Goal: Transaction & Acquisition: Purchase product/service

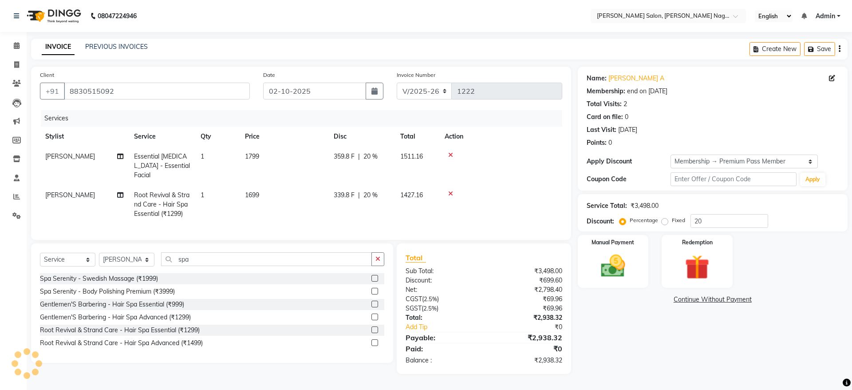
select select "6221"
select select "service"
select select "83987"
select select "2: Object"
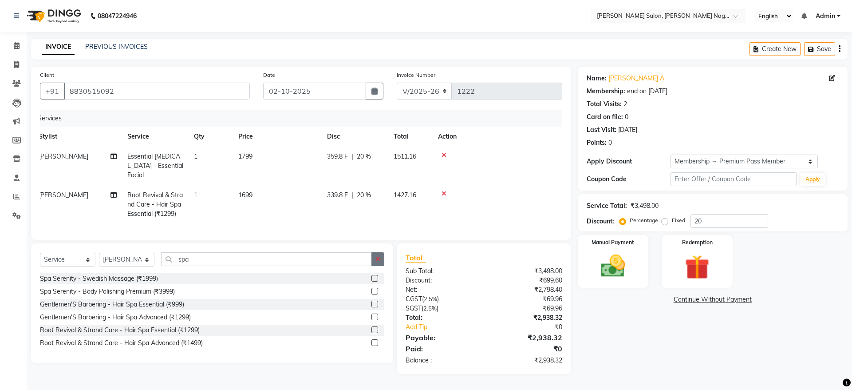
click at [381, 263] on button "button" at bounding box center [377, 259] width 13 height 14
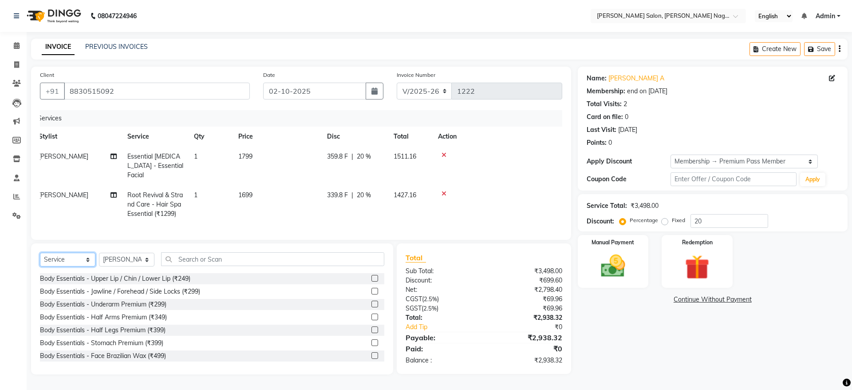
click at [75, 259] on select "Select Service Product Membership Package Voucher Prepaid Gift Card" at bounding box center [67, 260] width 55 height 14
select select "product"
click at [40, 253] on select "Select Service Product Membership Package Voucher Prepaid Gift Card" at bounding box center [67, 260] width 55 height 14
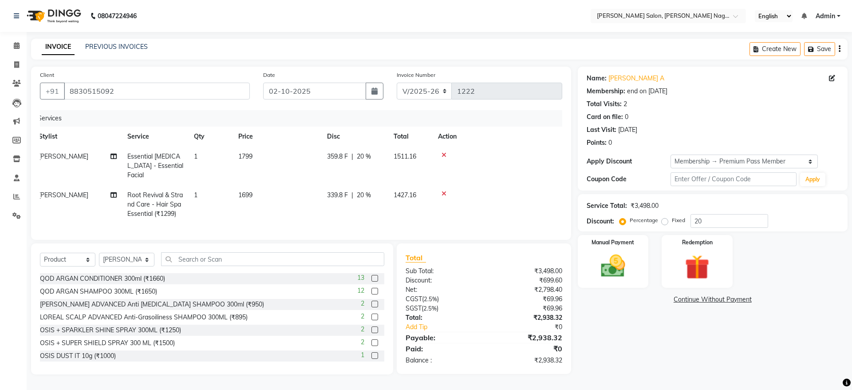
click at [371, 291] on label at bounding box center [374, 291] width 7 height 7
click at [371, 291] on input "checkbox" at bounding box center [374, 291] width 6 height 6
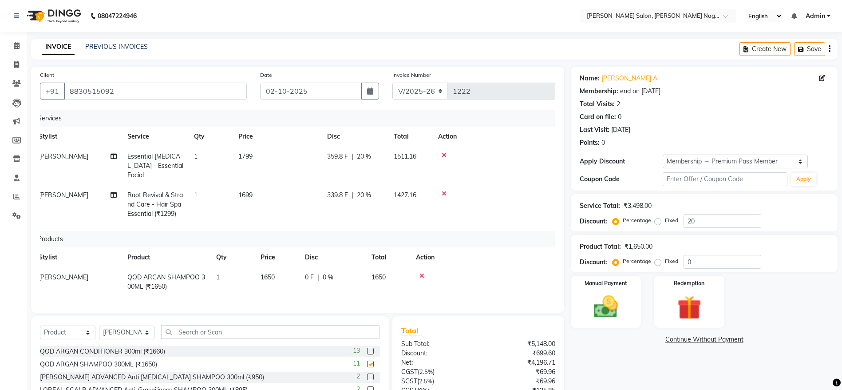
checkbox input "false"
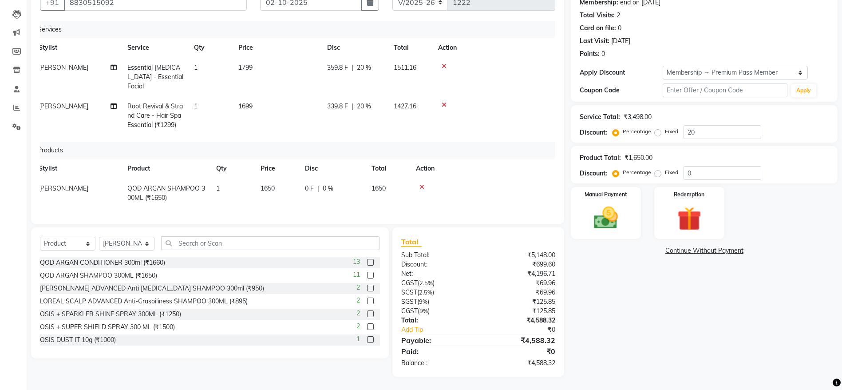
scroll to position [90, 0]
click at [610, 207] on img at bounding box center [605, 217] width 41 height 29
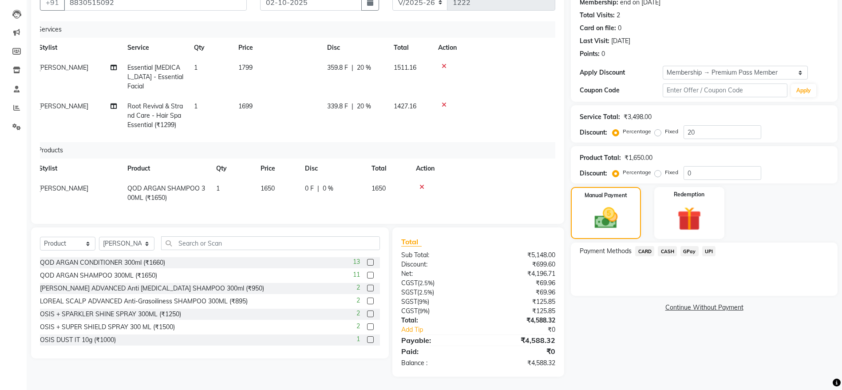
scroll to position [0, 0]
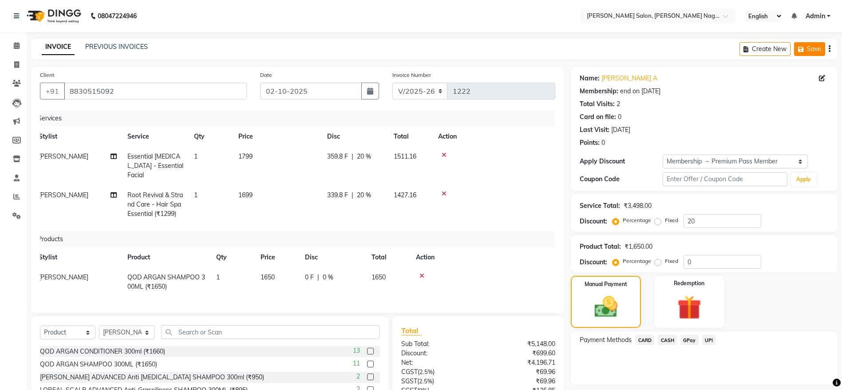
click at [809, 51] on button "Save" at bounding box center [809, 49] width 31 height 14
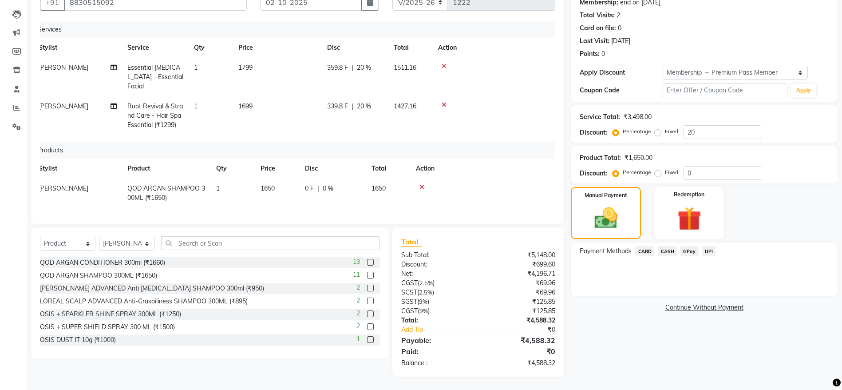
click at [165, 69] on span "Essential [MEDICAL_DATA] - Essential Facial" at bounding box center [155, 76] width 56 height 27
select select "45786"
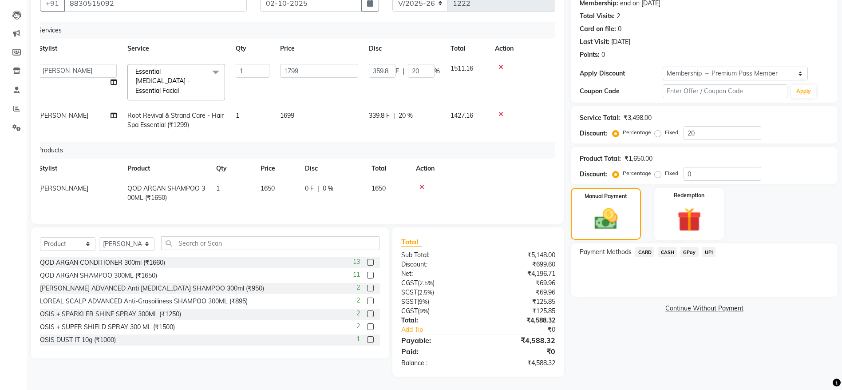
scroll to position [89, 0]
click at [190, 78] on span "Essential [MEDICAL_DATA] - Essential Facial x" at bounding box center [172, 81] width 78 height 28
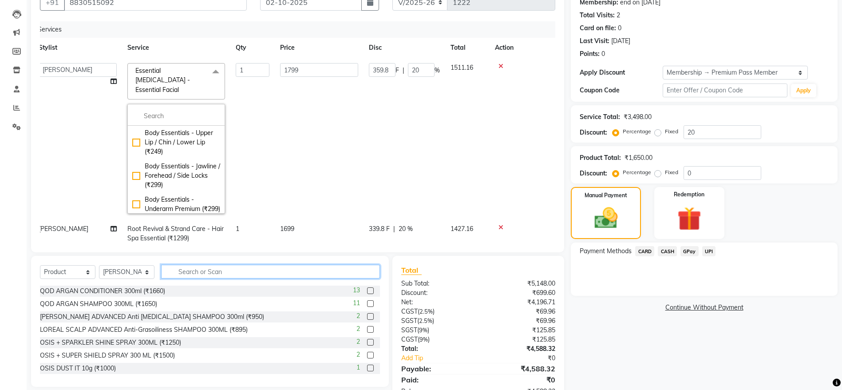
click at [215, 270] on input "text" at bounding box center [270, 272] width 219 height 14
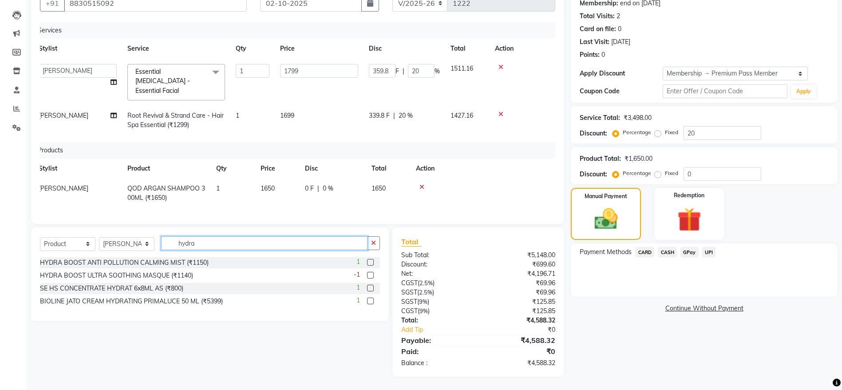
type input "hydra"
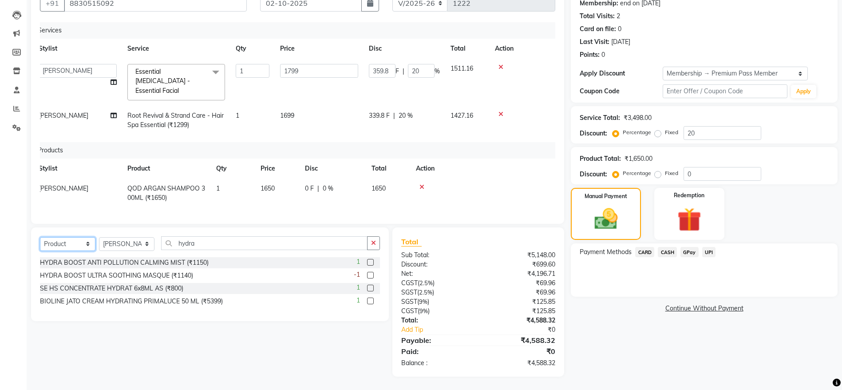
click at [64, 240] on select "Select Service Product Membership Package Voucher Prepaid Gift Card" at bounding box center [67, 244] width 55 height 14
select select "service"
click at [40, 237] on select "Select Service Product Membership Package Voucher Prepaid Gift Card" at bounding box center [67, 244] width 55 height 14
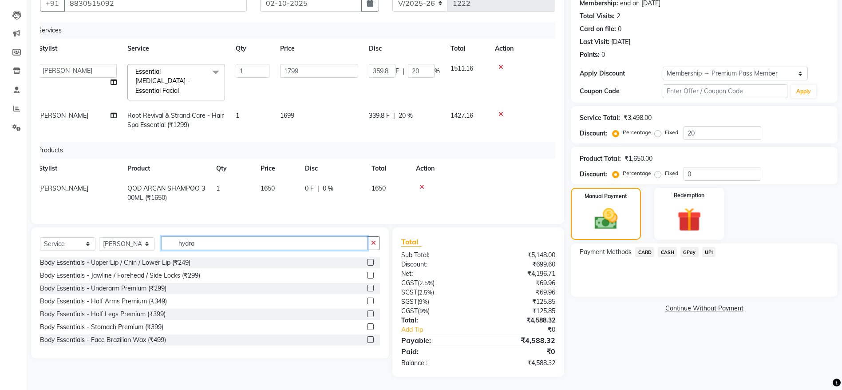
click at [210, 246] on input "hydra" at bounding box center [264, 243] width 206 height 14
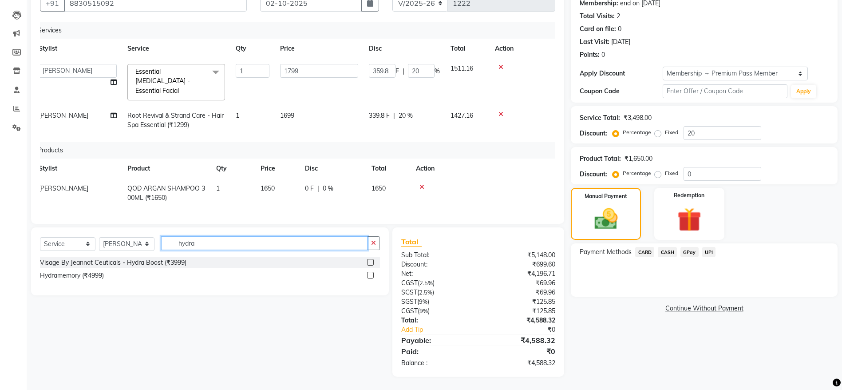
type input "hydra"
click at [371, 261] on label at bounding box center [370, 262] width 7 height 7
click at [371, 261] on input "checkbox" at bounding box center [370, 263] width 6 height 6
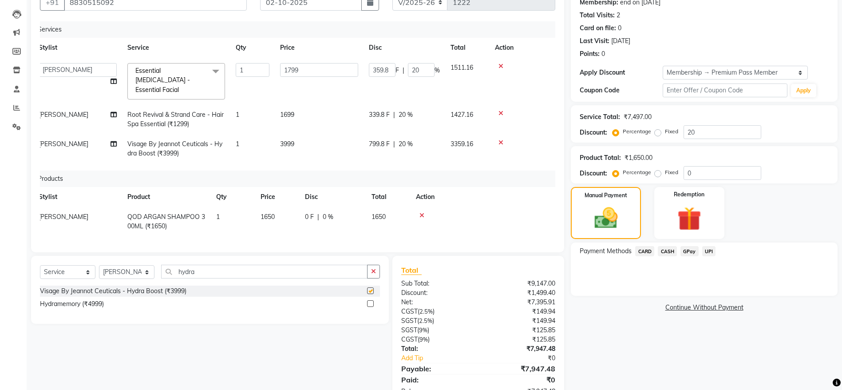
checkbox input "false"
click at [502, 110] on icon at bounding box center [500, 113] width 5 height 6
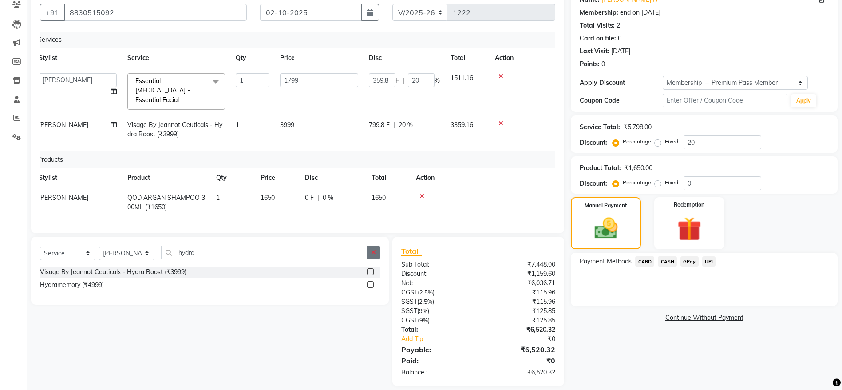
click at [377, 245] on button "button" at bounding box center [373, 252] width 13 height 14
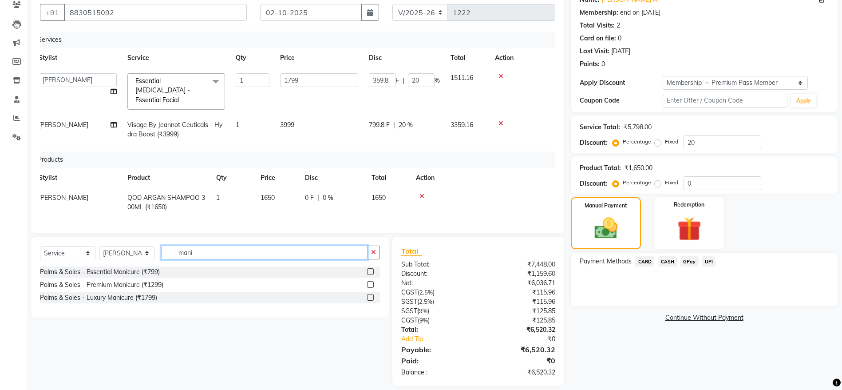
type input "mani"
click at [371, 268] on label at bounding box center [370, 271] width 7 height 7
click at [371, 269] on input "checkbox" at bounding box center [370, 272] width 6 height 6
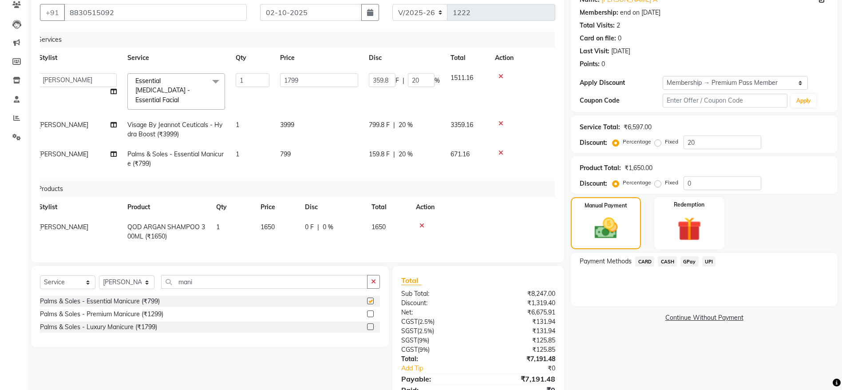
checkbox input "false"
click at [375, 276] on button "button" at bounding box center [373, 282] width 13 height 14
type input "pedi"
click at [370, 301] on label at bounding box center [370, 300] width 7 height 7
click at [370, 301] on input "checkbox" at bounding box center [370, 301] width 6 height 6
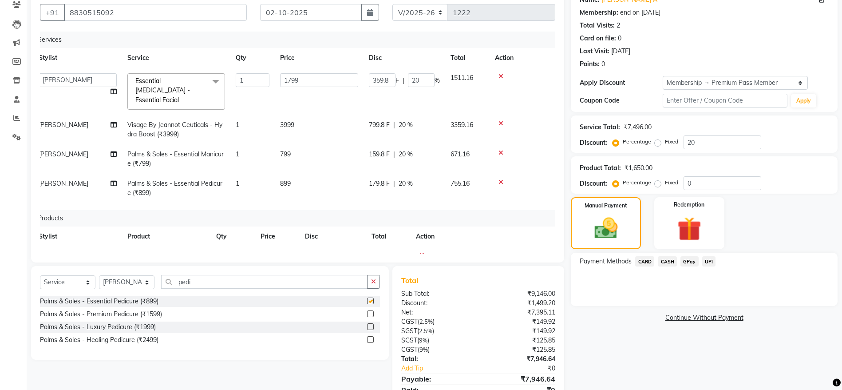
checkbox input "false"
click at [289, 150] on span "799" at bounding box center [285, 154] width 11 height 8
select select "83987"
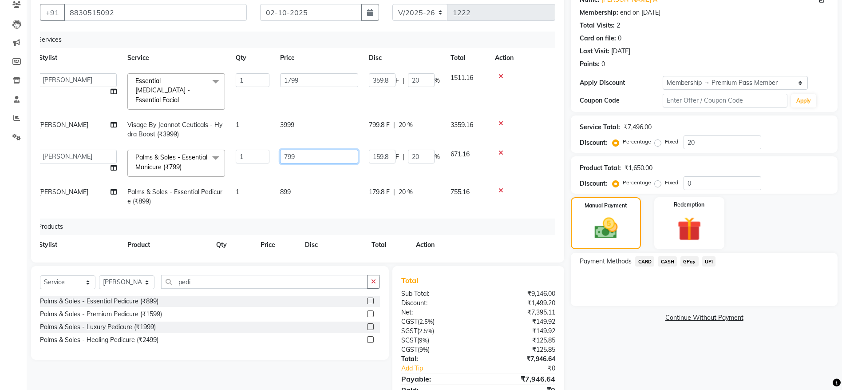
click at [294, 150] on input "799" at bounding box center [319, 157] width 78 height 14
type input "7"
type input "699"
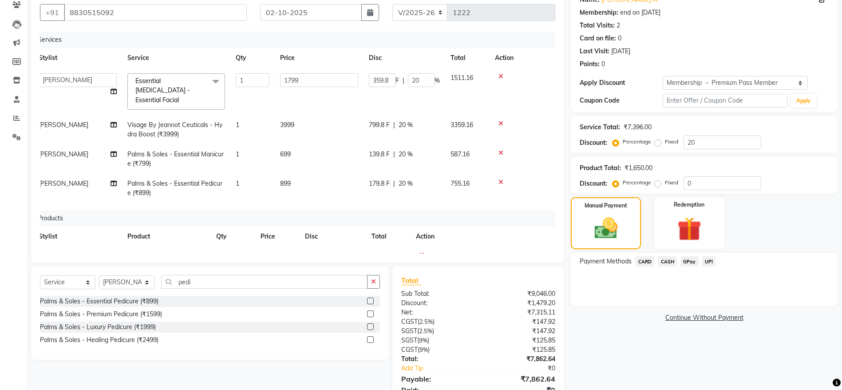
click at [290, 178] on td "899" at bounding box center [319, 188] width 89 height 29
select select "83987"
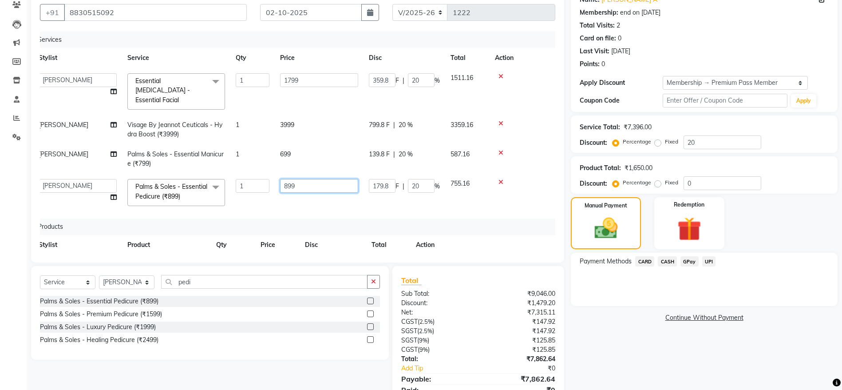
click at [300, 179] on input "899" at bounding box center [319, 186] width 78 height 14
type input "8"
type input "799"
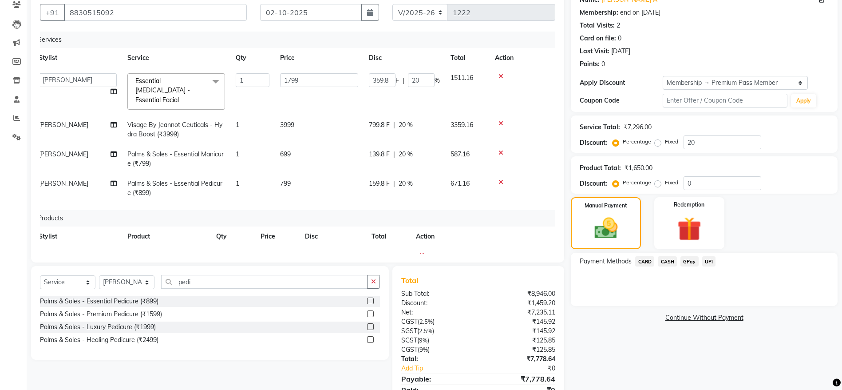
click at [70, 150] on span "[PERSON_NAME]" at bounding box center [64, 154] width 50 height 8
select select "83987"
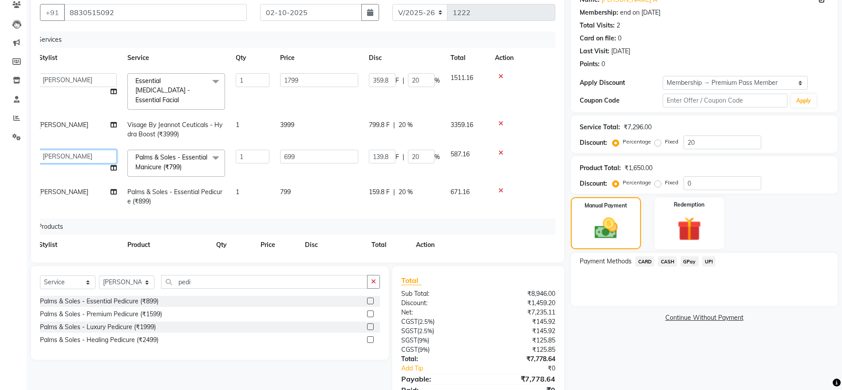
click at [70, 150] on select "[PERSON_NAME] [PERSON_NAME] mam [PERSON_NAME] [PERSON_NAME]" at bounding box center [78, 157] width 78 height 14
select select "75189"
click at [73, 121] on span "[PERSON_NAME]" at bounding box center [64, 125] width 50 height 8
select select "83987"
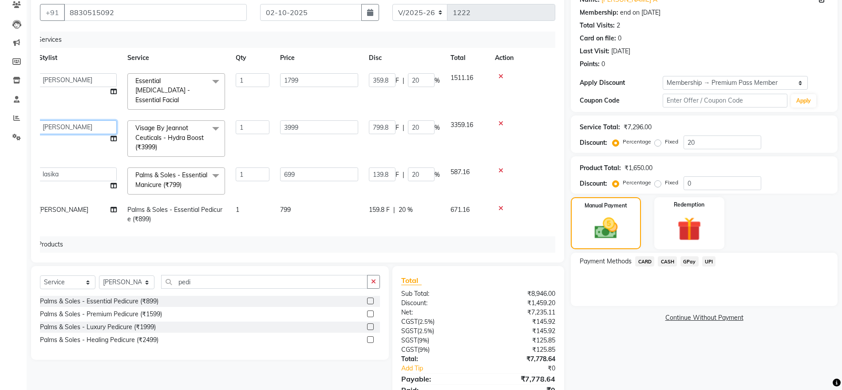
click at [87, 120] on select "[PERSON_NAME] [PERSON_NAME] mam [PERSON_NAME] [PERSON_NAME]" at bounding box center [78, 127] width 78 height 14
select select "45786"
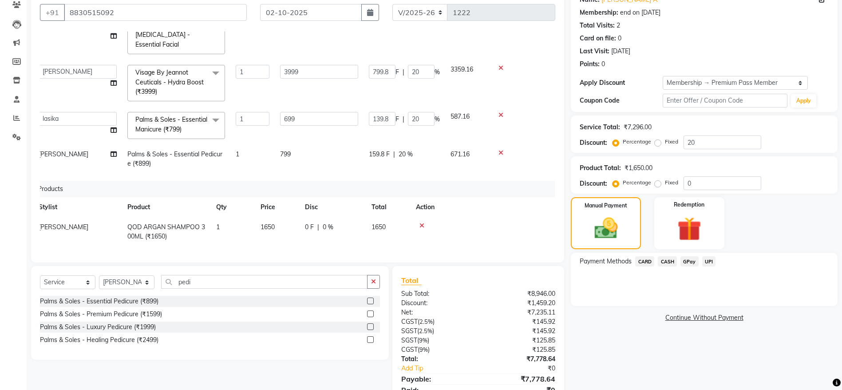
click at [78, 144] on td "[PERSON_NAME]" at bounding box center [77, 158] width 89 height 29
select select "83987"
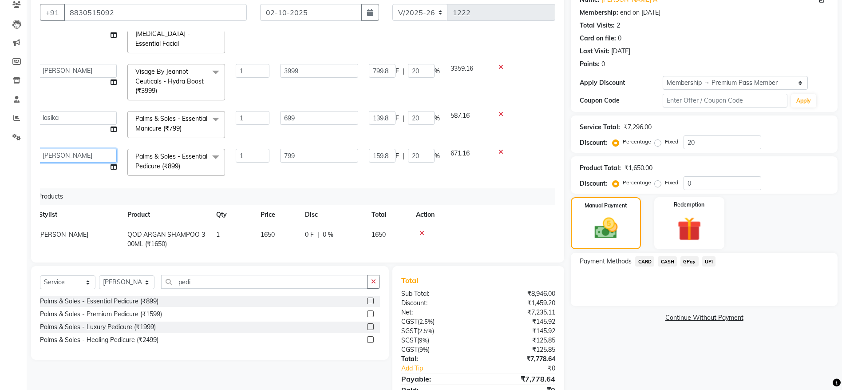
click at [90, 149] on select "[PERSON_NAME] [PERSON_NAME] mam [PERSON_NAME] [PERSON_NAME]" at bounding box center [78, 156] width 78 height 14
select select "45786"
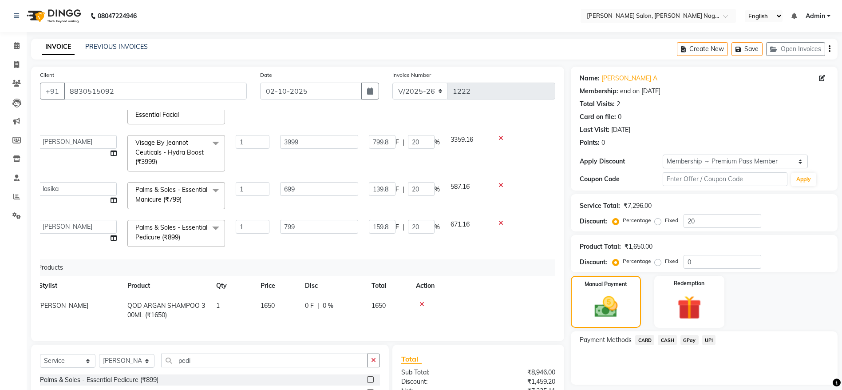
scroll to position [0, 7]
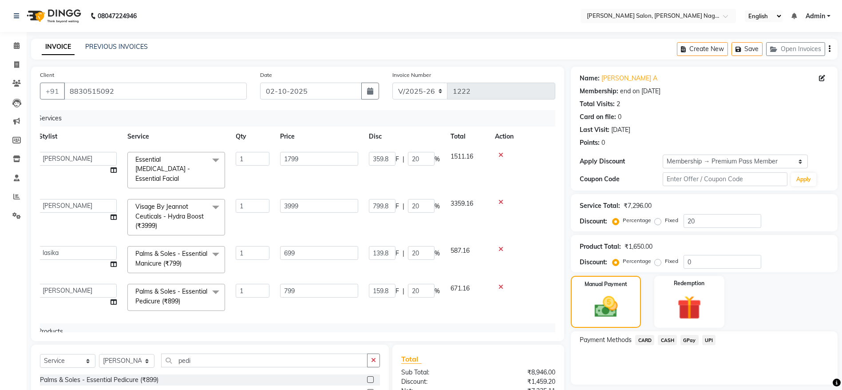
click at [502, 154] on icon at bounding box center [500, 155] width 5 height 6
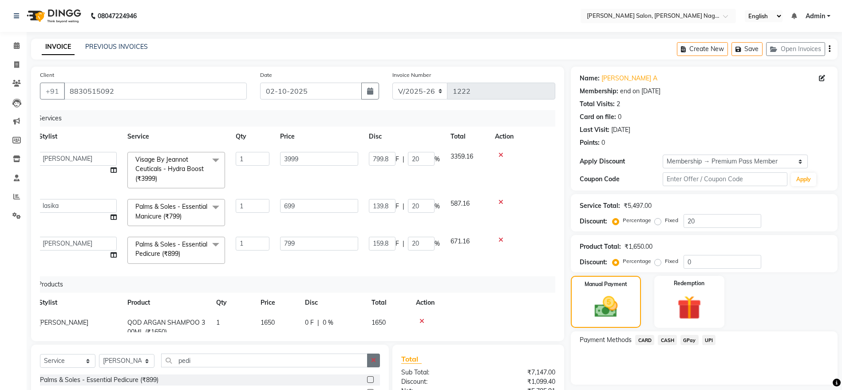
click at [371, 357] on icon "button" at bounding box center [373, 360] width 5 height 6
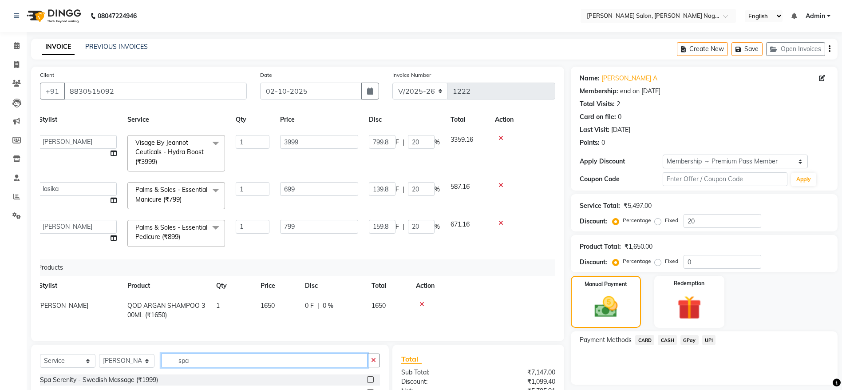
scroll to position [117, 0]
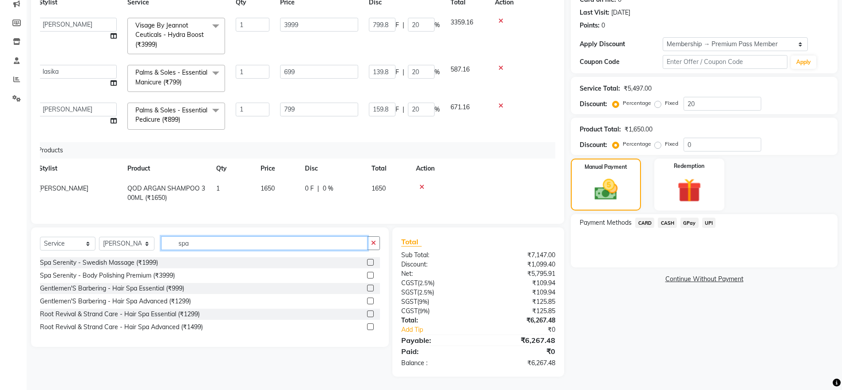
type input "spa"
click at [368, 312] on label at bounding box center [370, 313] width 7 height 7
click at [368, 312] on input "checkbox" at bounding box center [370, 314] width 6 height 6
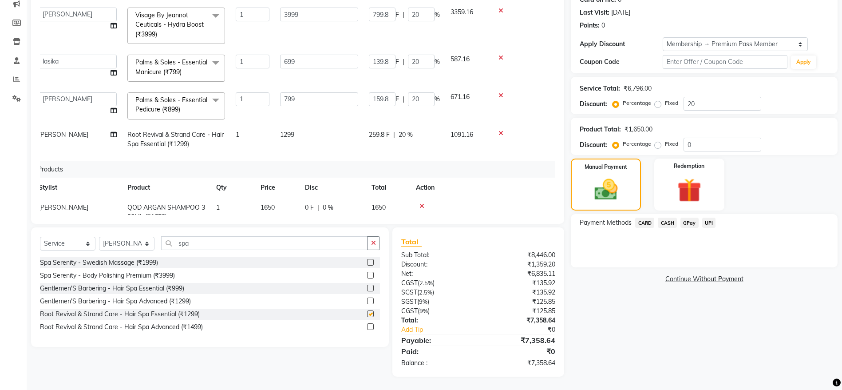
checkbox input "false"
click at [293, 130] on td "1299" at bounding box center [319, 139] width 89 height 29
select select "83987"
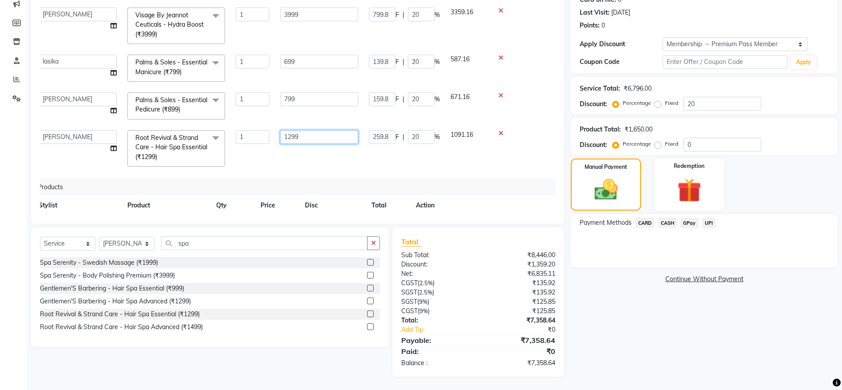
click at [300, 135] on input "1299" at bounding box center [319, 137] width 78 height 14
type input "1699"
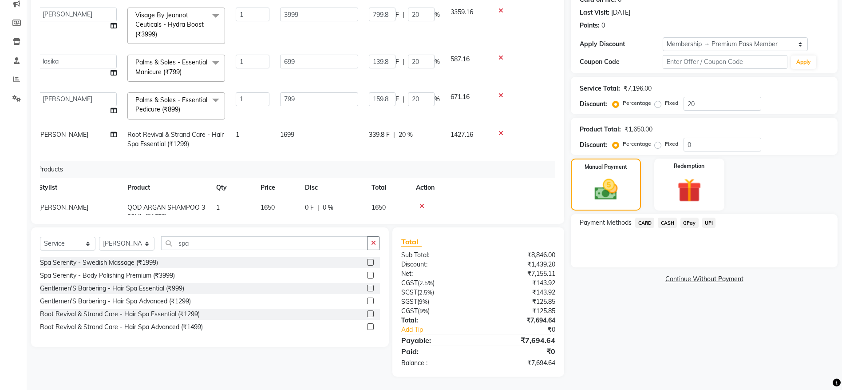
click at [613, 305] on div "Name: [PERSON_NAME] A Membership: end on [DATE] Total Visits: 2 Card on file: 0…" at bounding box center [707, 162] width 273 height 427
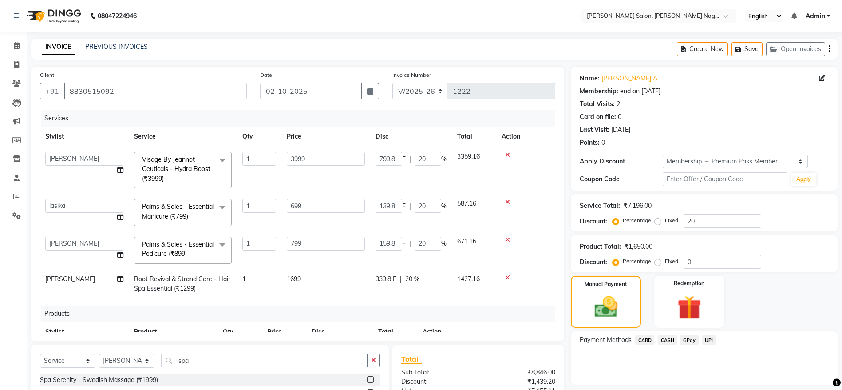
scroll to position [56, 7]
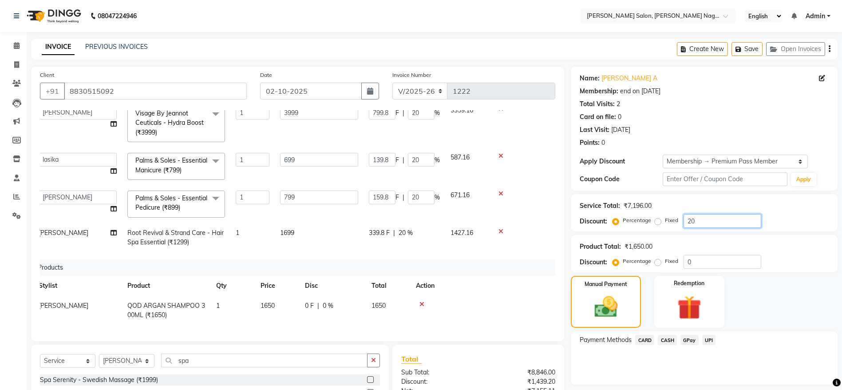
click at [749, 224] on input "20" at bounding box center [723, 221] width 78 height 14
type input "2"
type input "13.98"
type input "2"
type input "79.98"
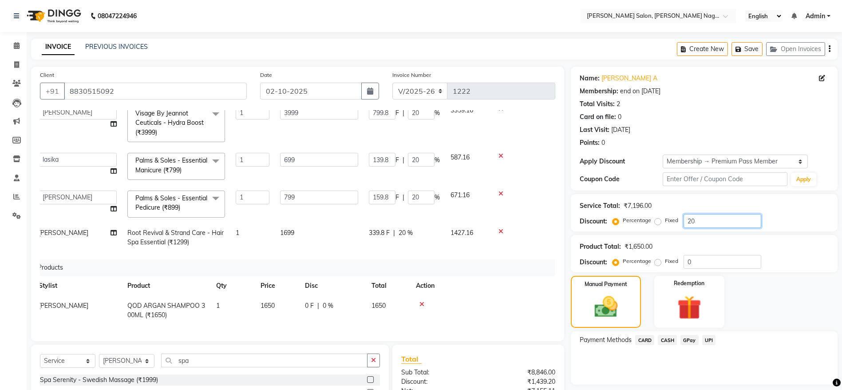
type input "2"
type input "15.98"
type input "2"
type input "0"
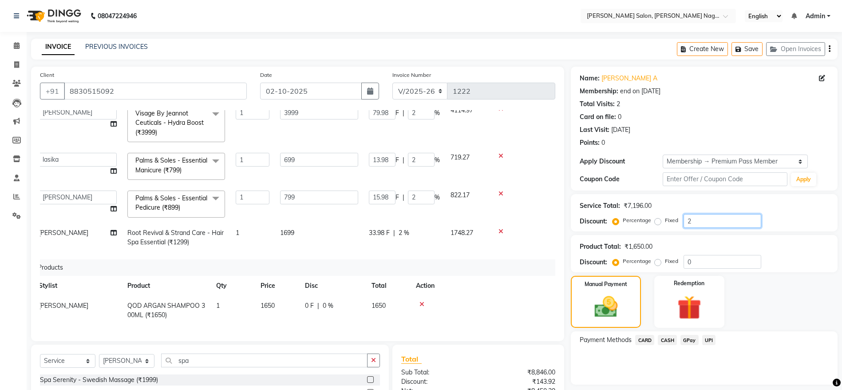
type input "0"
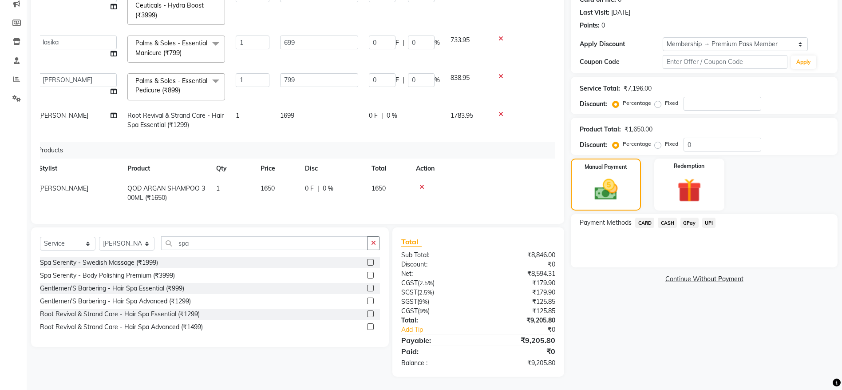
click at [789, 356] on div "Name: [PERSON_NAME] A Membership: end on [DATE] Total Visits: 2 Card on file: 0…" at bounding box center [707, 162] width 273 height 427
click at [705, 136] on div "Product Total: ₹1,650.00 Discount: Percentage Fixed 0" at bounding box center [704, 136] width 249 height 30
click at [706, 148] on input "0" at bounding box center [723, 145] width 78 height 14
click at [669, 346] on div "Name: [PERSON_NAME] A Membership: end on [DATE] Total Visits: 2 Card on file: 0…" at bounding box center [707, 162] width 273 height 427
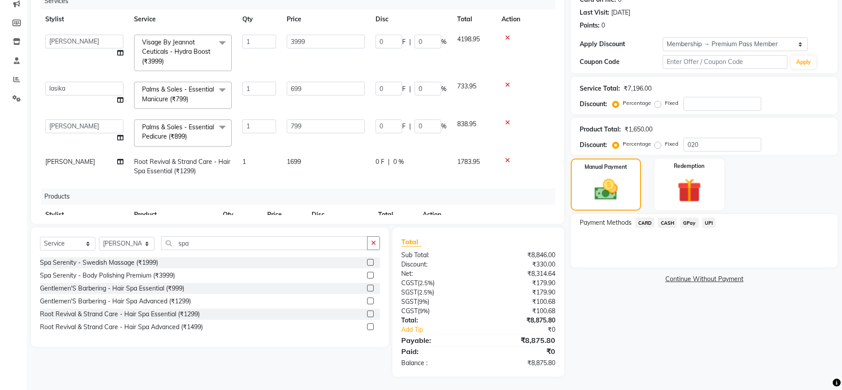
scroll to position [56, 7]
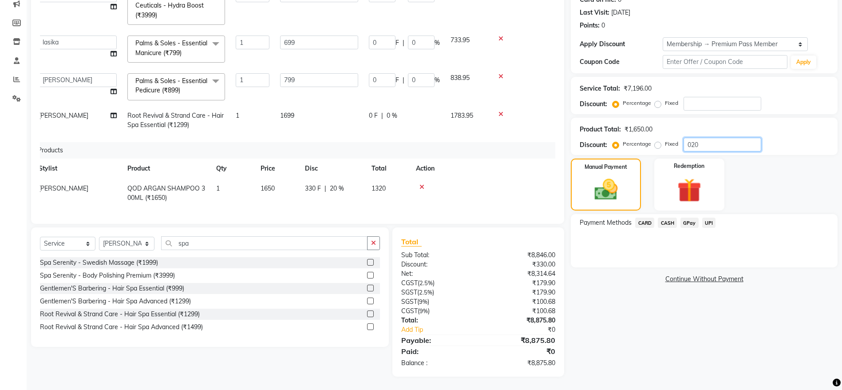
click at [699, 145] on input "020" at bounding box center [723, 145] width 78 height 14
type input "0"
click at [711, 97] on input "number" at bounding box center [723, 104] width 78 height 14
type input "2"
type input "13.98"
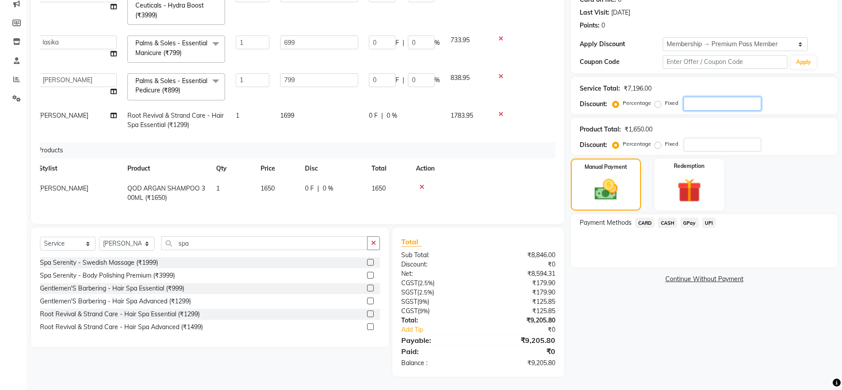
type input "2"
type input "79.98"
type input "2"
type input "15.98"
type input "2"
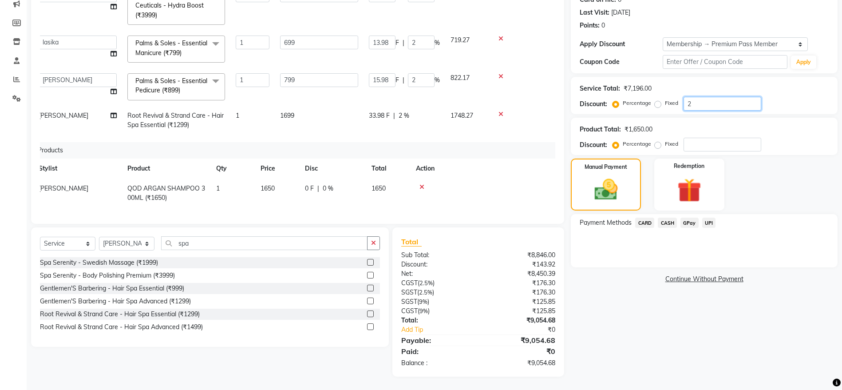
type input "20"
type input "139.8"
type input "20"
type input "799.8"
type input "20"
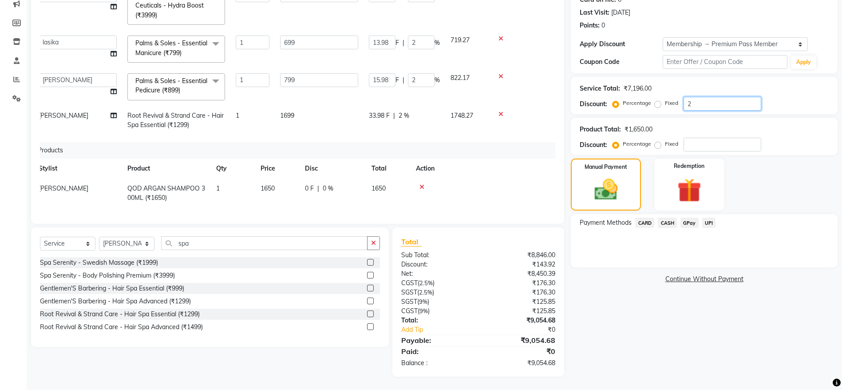
type input "159.8"
type input "20"
click at [605, 320] on div "Name: [PERSON_NAME] A Membership: end on [DATE] Total Visits: 2 Card on file: 0…" at bounding box center [707, 162] width 273 height 427
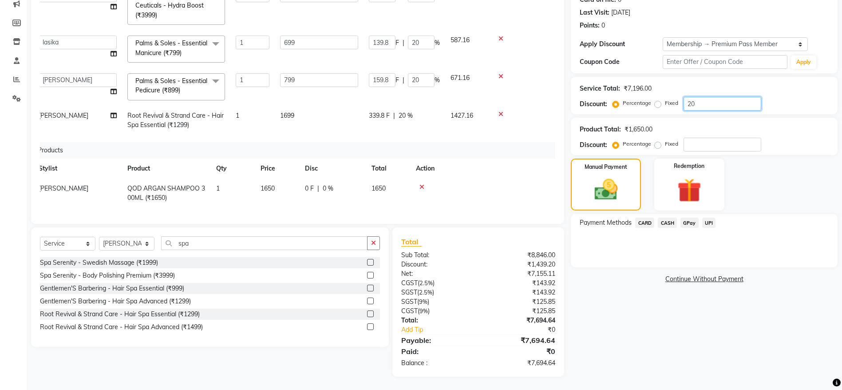
click at [755, 106] on input "20" at bounding box center [723, 104] width 78 height 14
click at [467, 117] on td "1427.16" at bounding box center [467, 120] width 44 height 29
select select "83987"
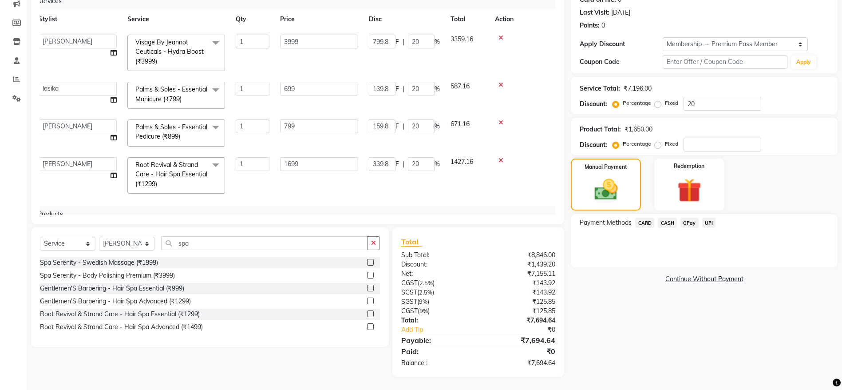
scroll to position [68, 7]
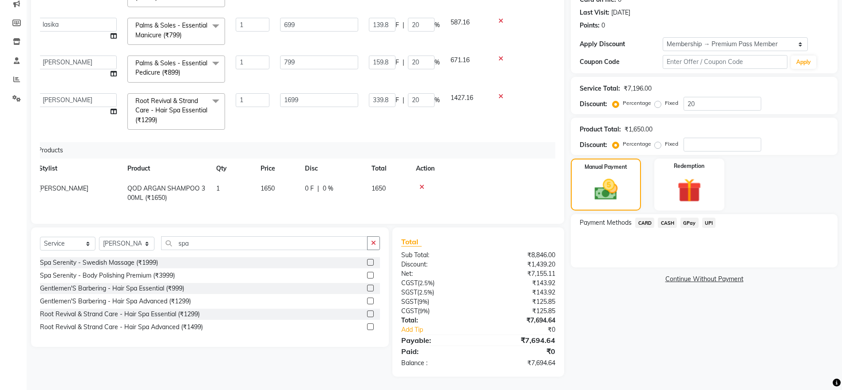
click at [708, 219] on span "UPI" at bounding box center [709, 222] width 14 height 10
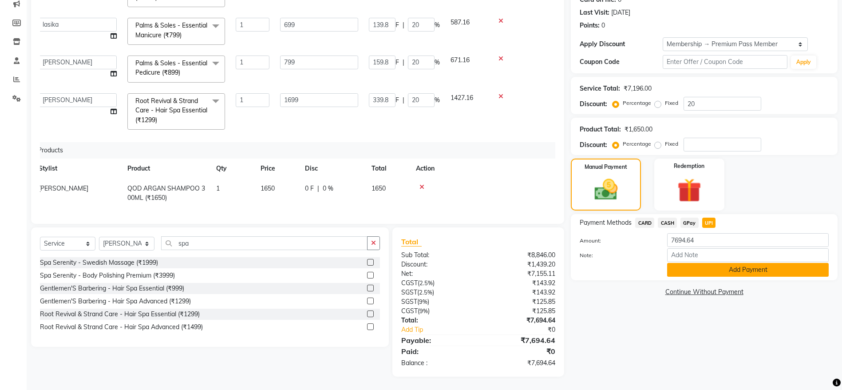
click at [710, 273] on button "Add Payment" at bounding box center [748, 270] width 162 height 14
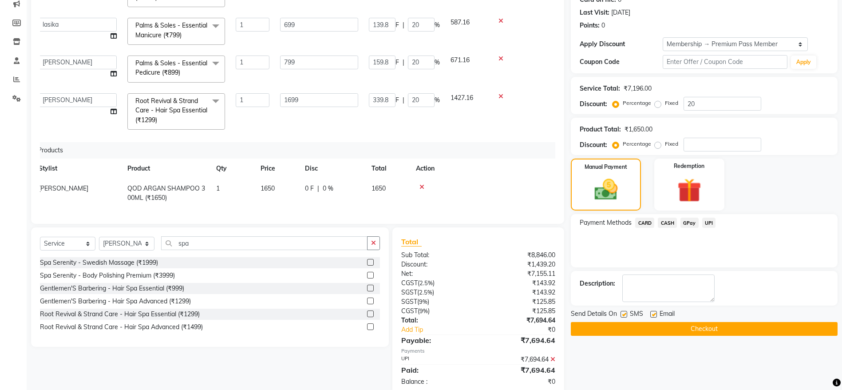
click at [687, 329] on button "Checkout" at bounding box center [704, 329] width 267 height 14
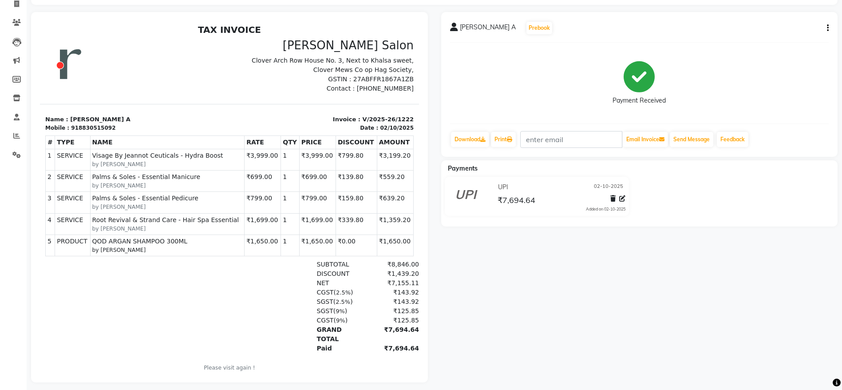
scroll to position [77, 0]
